Goal: Navigation & Orientation: Find specific page/section

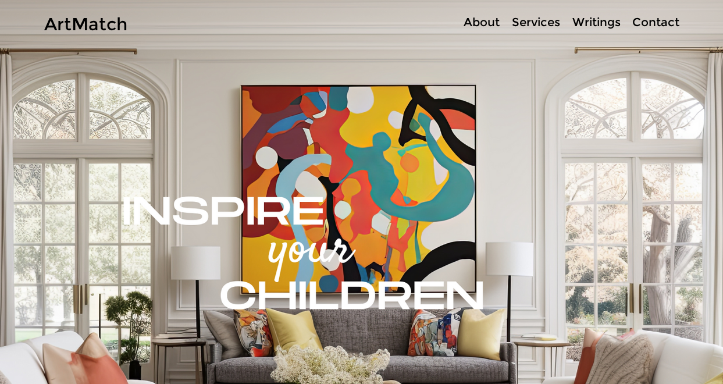
click at [475, 19] on p "About" at bounding box center [482, 22] width 48 height 17
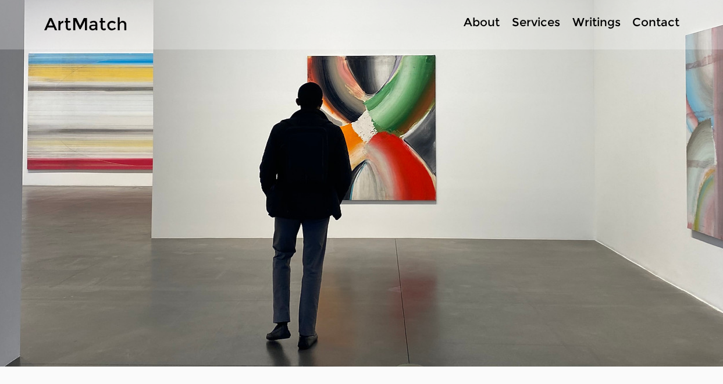
click at [533, 24] on p "Services" at bounding box center [536, 22] width 60 height 17
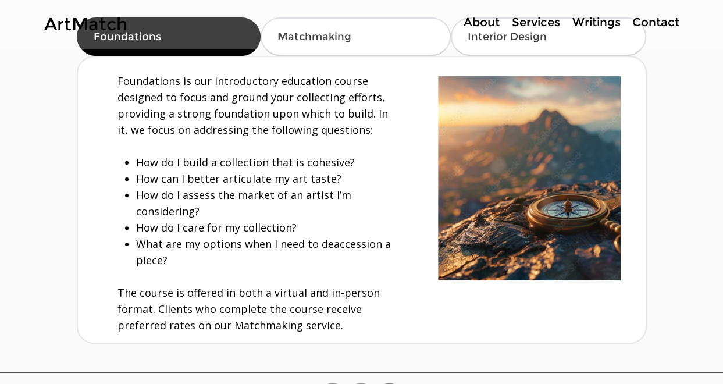
scroll to position [147, 0]
